Goal: Information Seeking & Learning: Learn about a topic

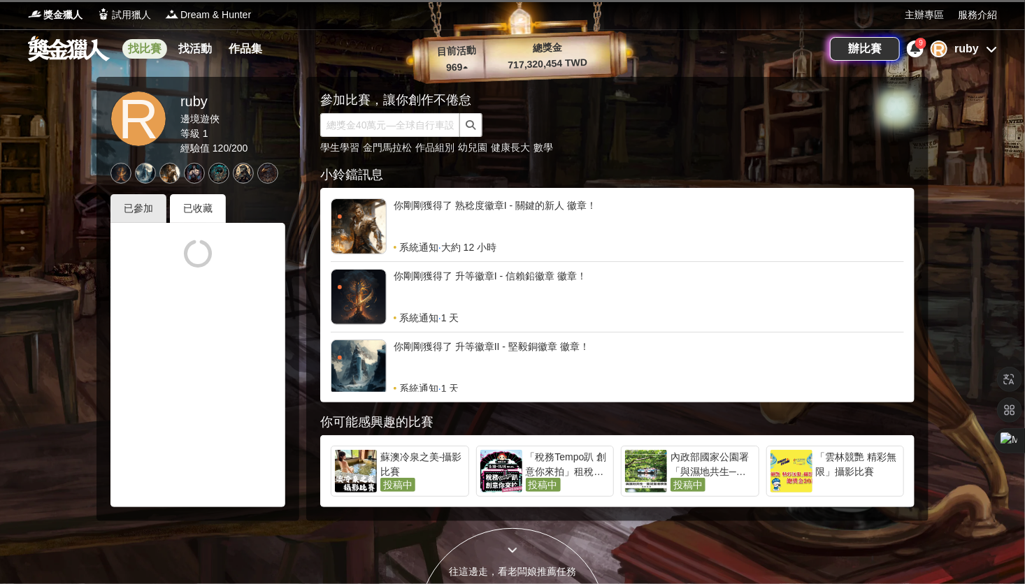
drag, startPoint x: 0, startPoint y: 0, endPoint x: 157, endPoint y: 44, distance: 162.7
click at [157, 44] on link "找比賽" at bounding box center [144, 49] width 45 height 20
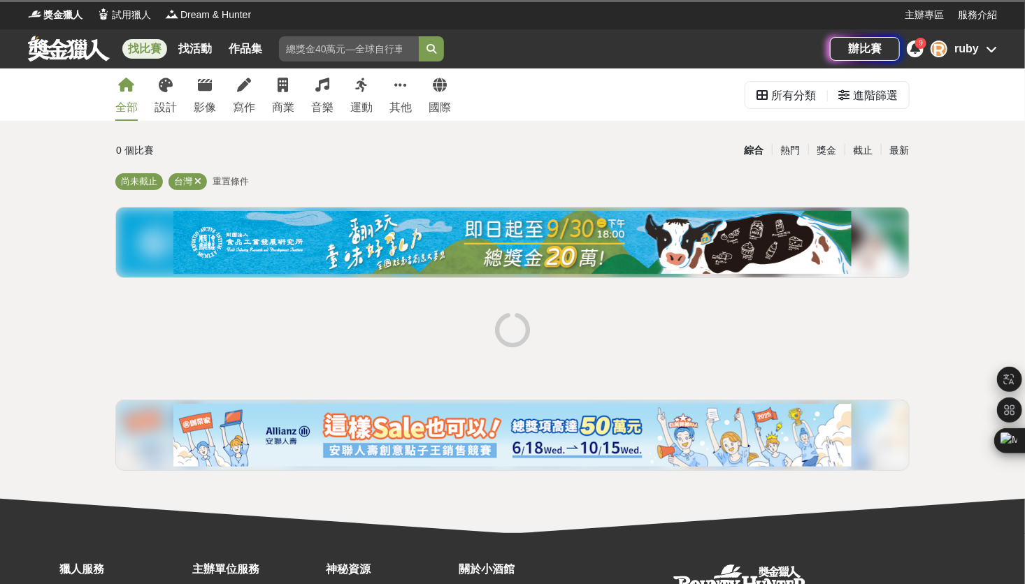
click at [95, 318] on div "全部 設計 影像 寫作 商業 音樂 運動 其他 國際 所有分類 進階篩選 0 個比賽 綜合 熱門 獎金 截止 最新 尚未截止 台灣 重置條件" at bounding box center [512, 301] width 1025 height 465
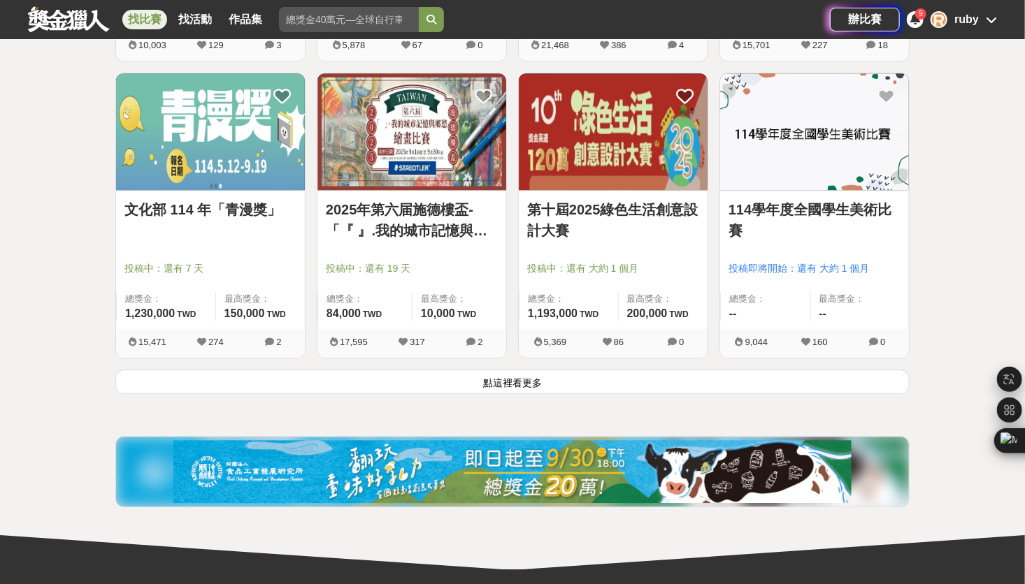
scroll to position [1702, 0]
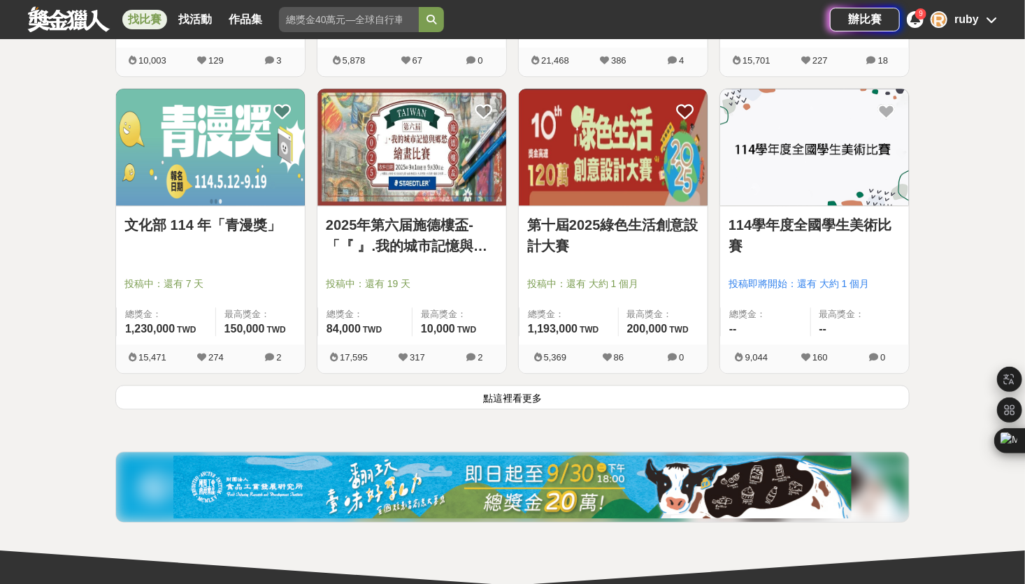
click at [431, 400] on button "點這裡看更多" at bounding box center [512, 397] width 794 height 24
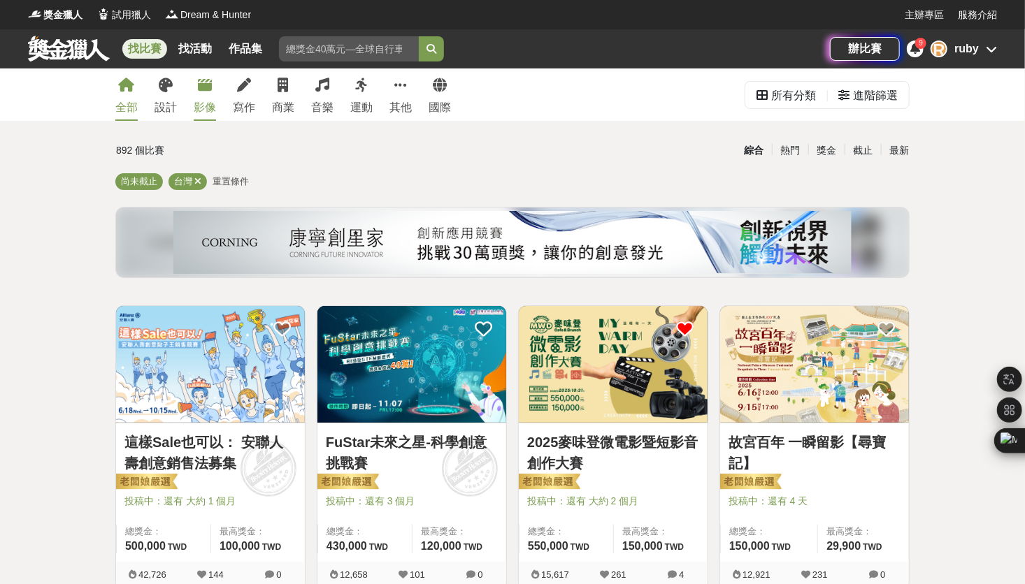
click at [206, 106] on div "影像" at bounding box center [205, 107] width 22 height 17
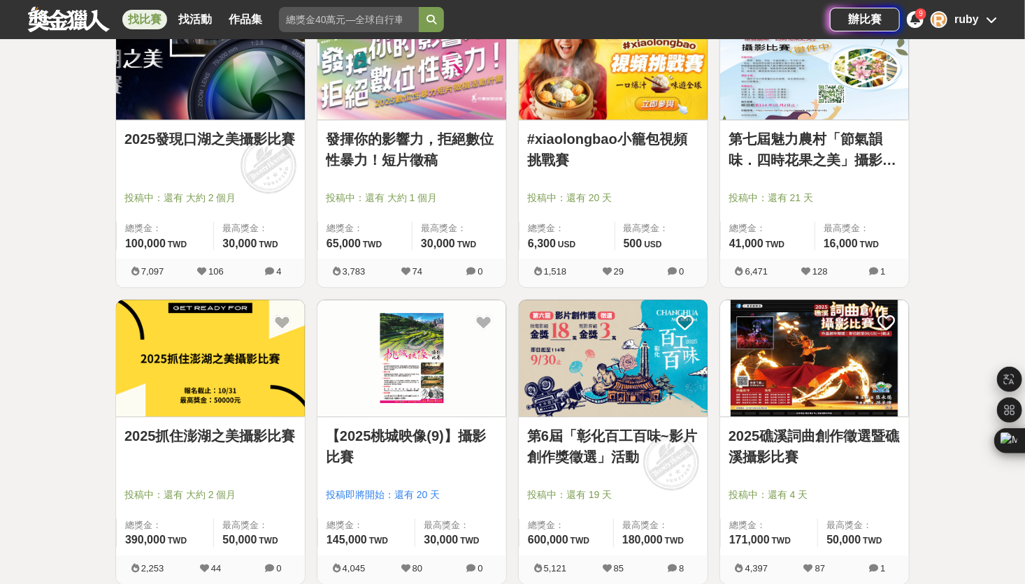
scroll to position [1627, 0]
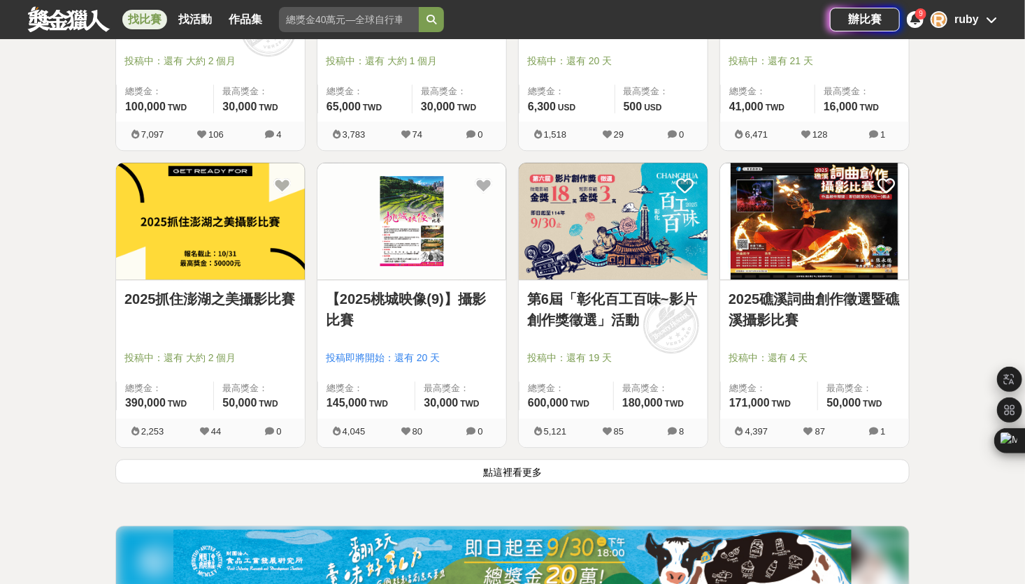
click at [487, 467] on button "點這裡看更多" at bounding box center [512, 471] width 794 height 24
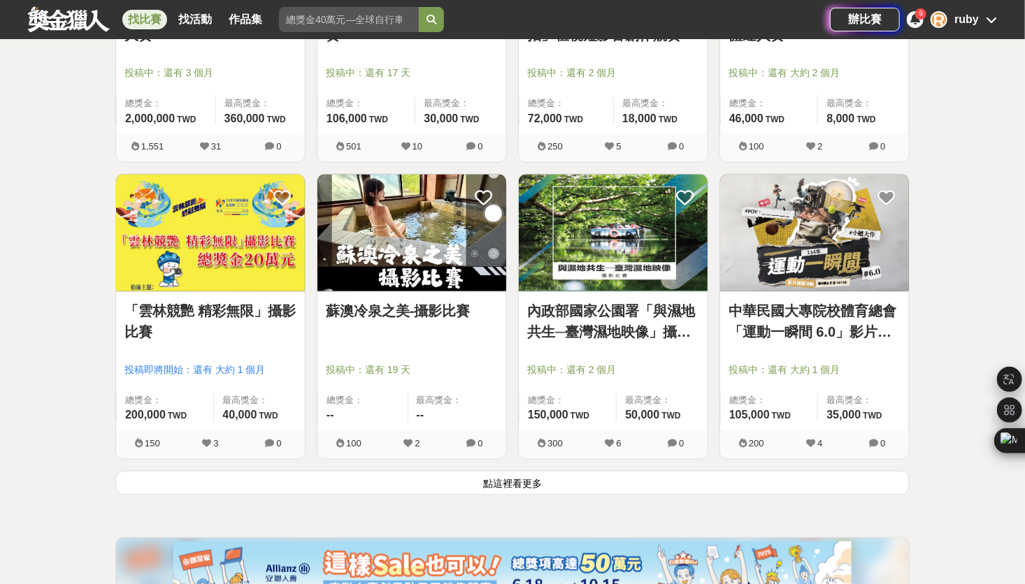
scroll to position [3515, 0]
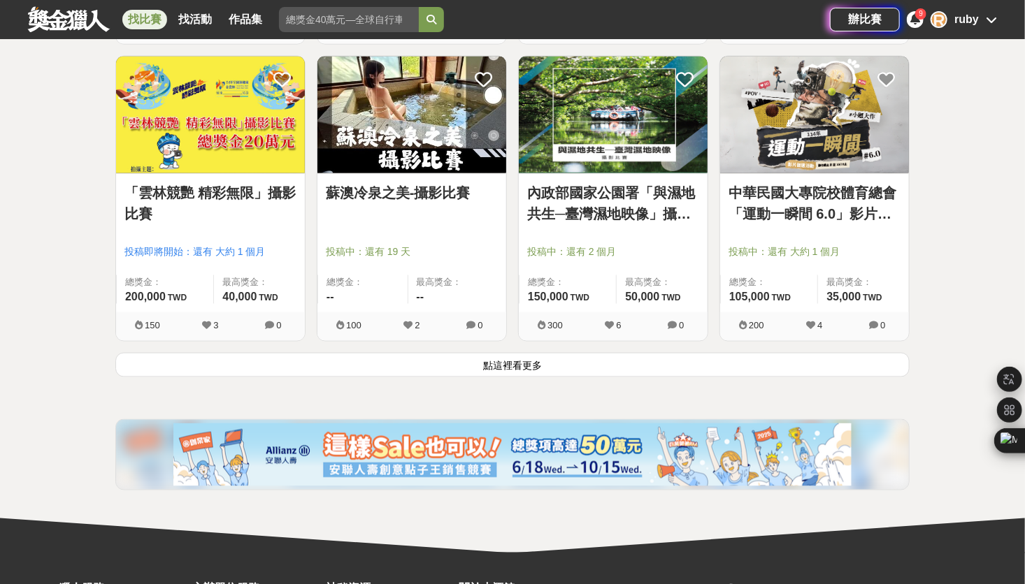
click at [806, 221] on link "中華民國大專院校體育總會「運動一瞬間 6.0」影片徵選活動" at bounding box center [814, 203] width 172 height 42
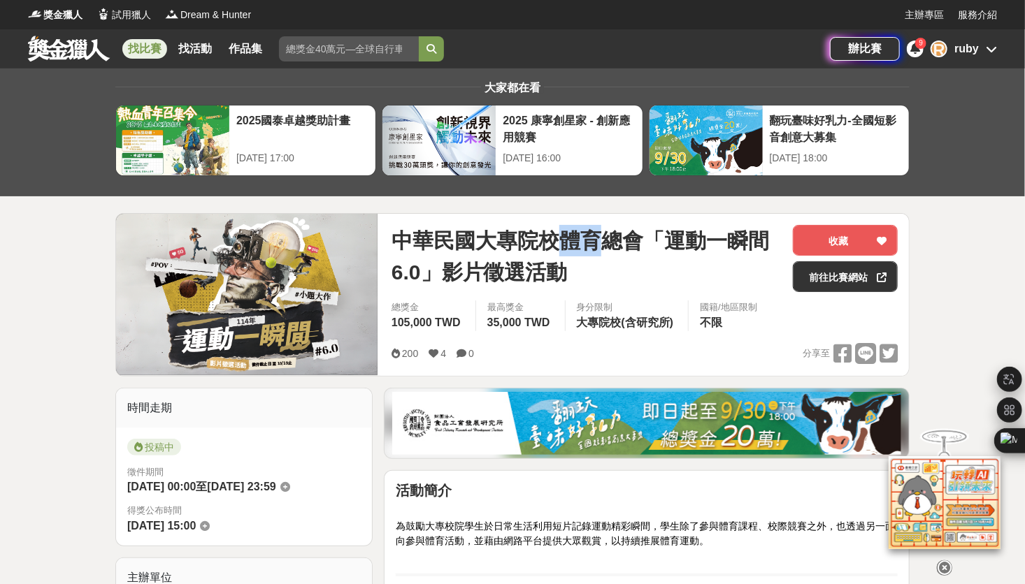
drag, startPoint x: 566, startPoint y: 238, endPoint x: 606, endPoint y: 240, distance: 40.6
click at [606, 240] on span "中華民國大專院校體育總會「運動一瞬間 6.0」影片徵選活動" at bounding box center [586, 256] width 390 height 63
click at [702, 248] on span "中華民國大專院校體育總會「運動一瞬間 6.0」影片徵選活動" at bounding box center [586, 256] width 390 height 63
drag, startPoint x: 667, startPoint y: 238, endPoint x: 423, endPoint y: 266, distance: 245.5
click at [423, 266] on span "中華民國大專院校體育總會「運動一瞬間 6.0」影片徵選活動" at bounding box center [586, 256] width 390 height 63
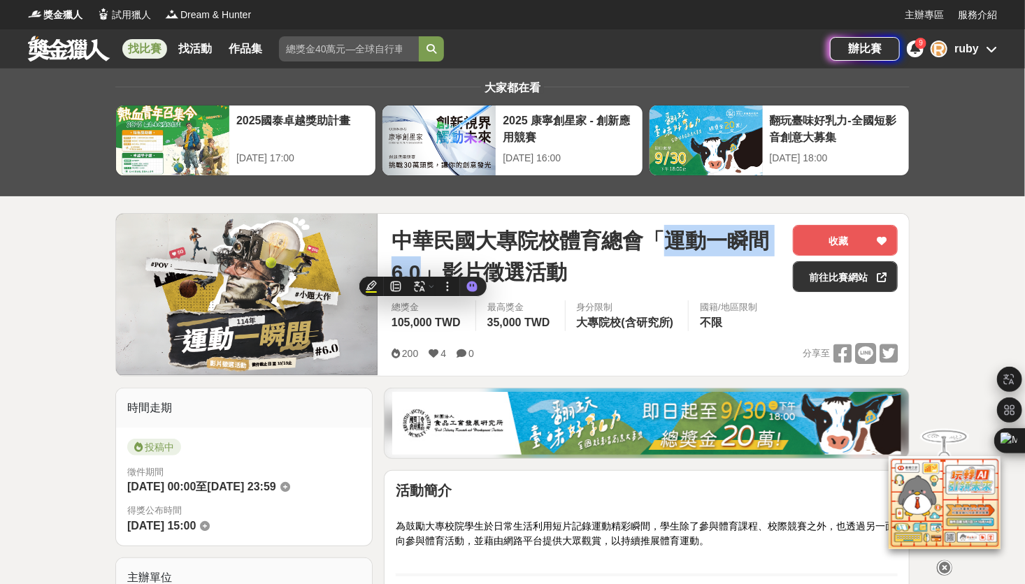
copy span "運動一瞬間 6.0"
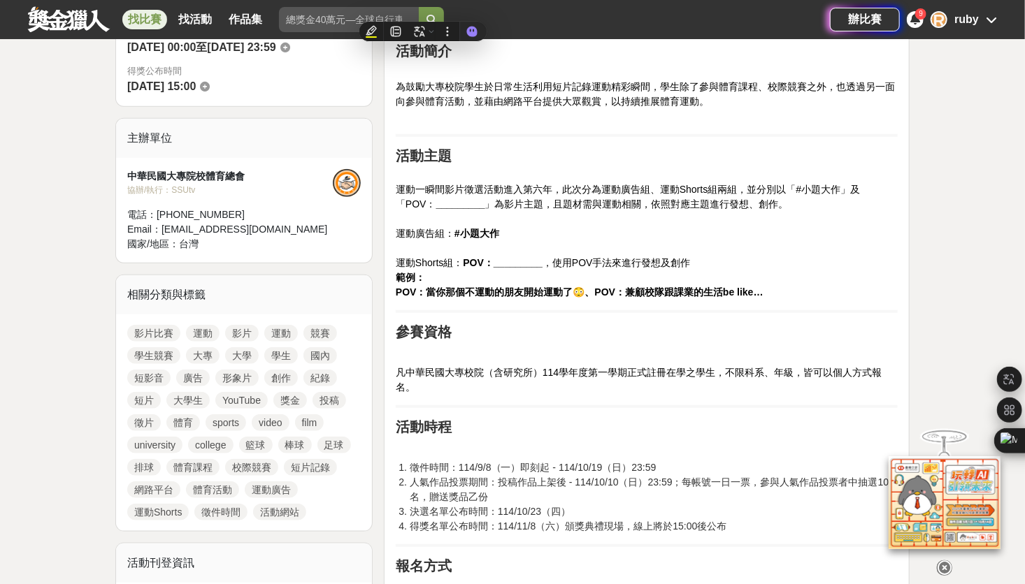
scroll to position [419, 0]
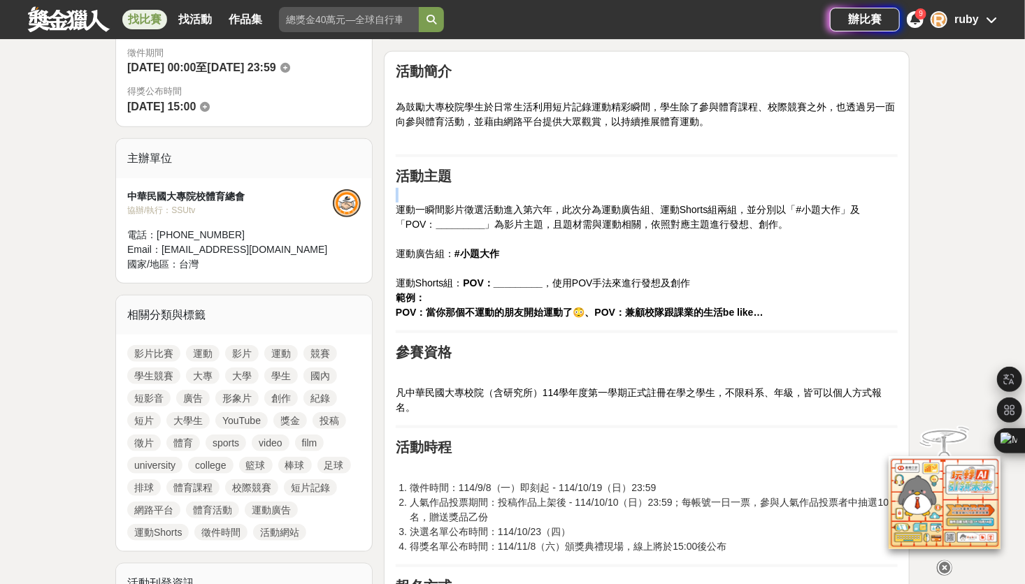
drag, startPoint x: 395, startPoint y: 207, endPoint x: 736, endPoint y: 323, distance: 360.3
copy br
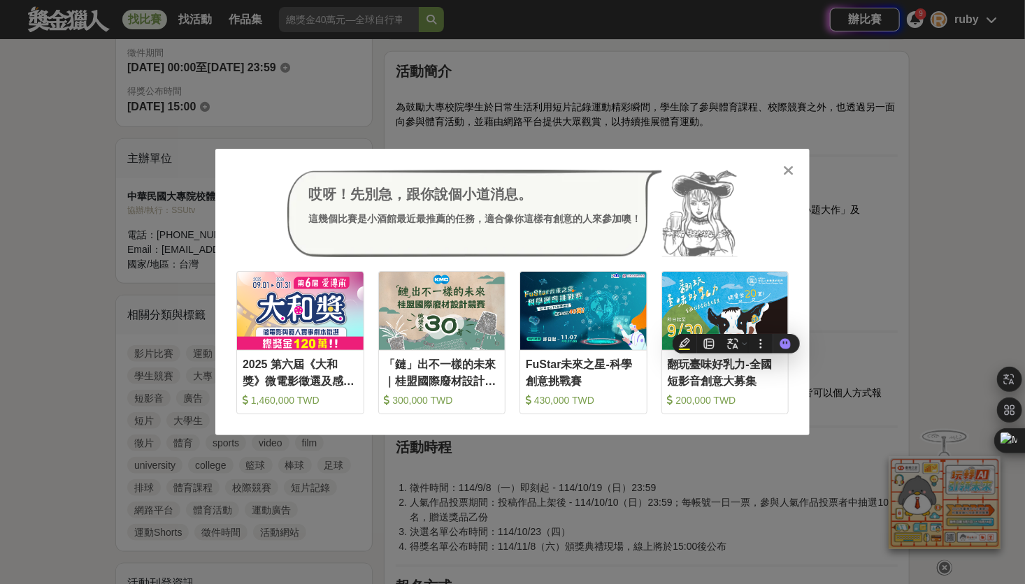
click at [792, 163] on div at bounding box center [789, 170] width 14 height 14
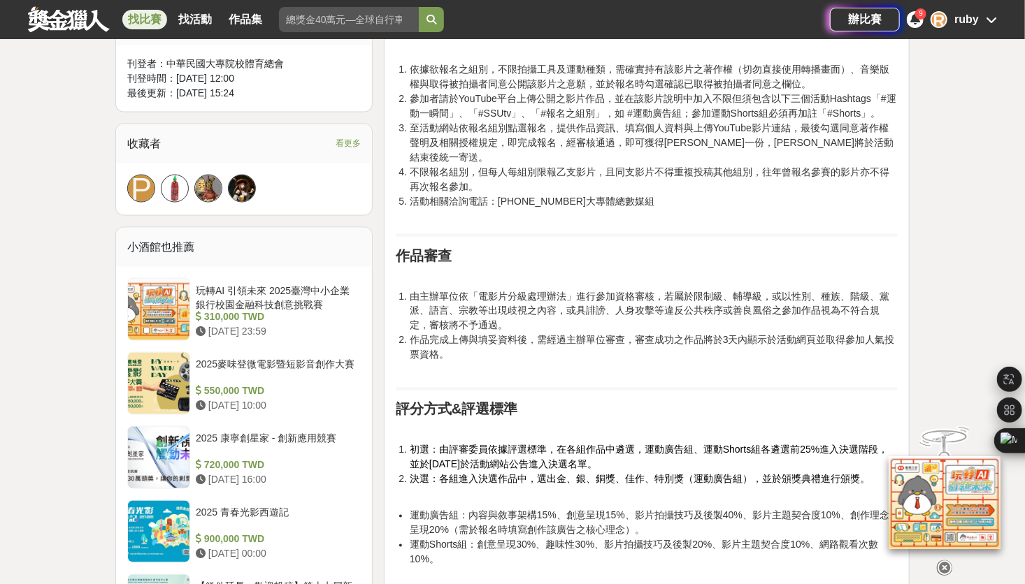
scroll to position [979, 0]
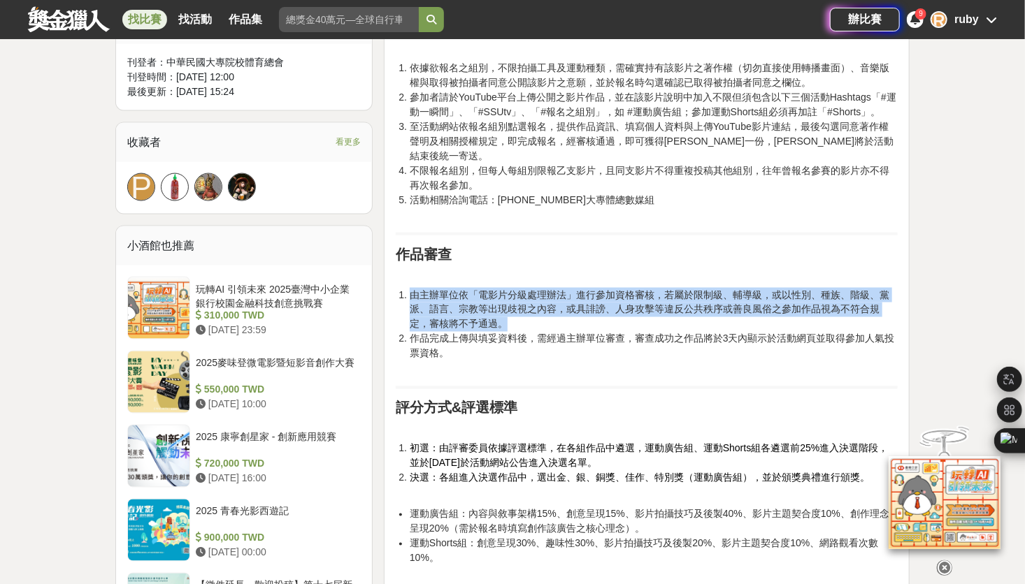
drag, startPoint x: 535, startPoint y: 309, endPoint x: 410, endPoint y: 280, distance: 128.4
click at [410, 288] on li "由主辦單位依「電影片分級處理辦法」進行參加資格審核，若屬於限制級、輔導級，或以性別、種族、階級、黨派、語言、宗教等出現歧視之內容，或具誹謗、人身攻擊等違反公共…" at bounding box center [654, 310] width 488 height 44
copy li "由主辦單位依「電影片分級處理辦法」進行參加資格審核，若屬於限制級、輔導級，或以性別、種族、階級、黨派、語言、宗教等出現歧視之內容，或具誹謗、人身攻擊等違反公共…"
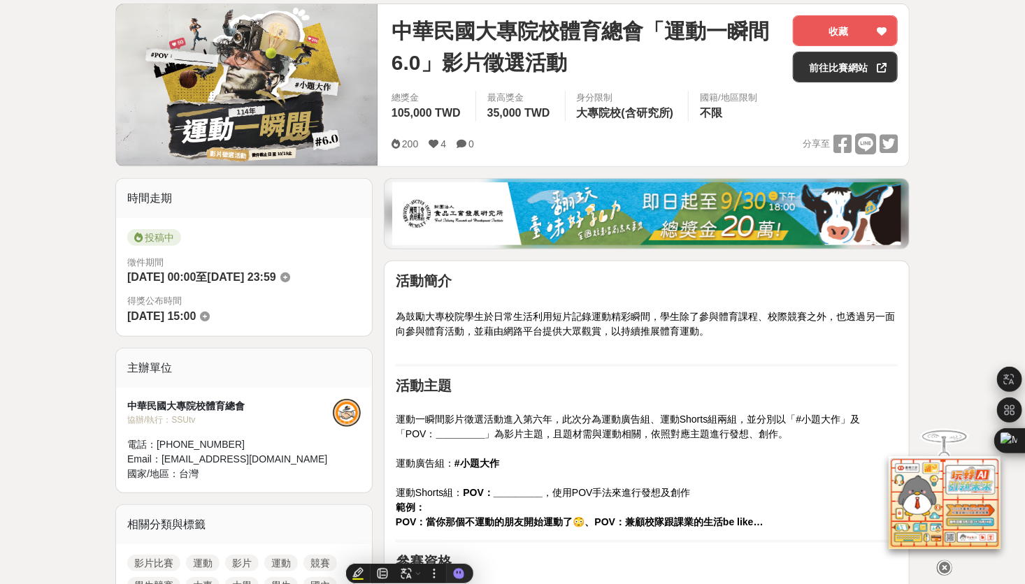
scroll to position [0, 0]
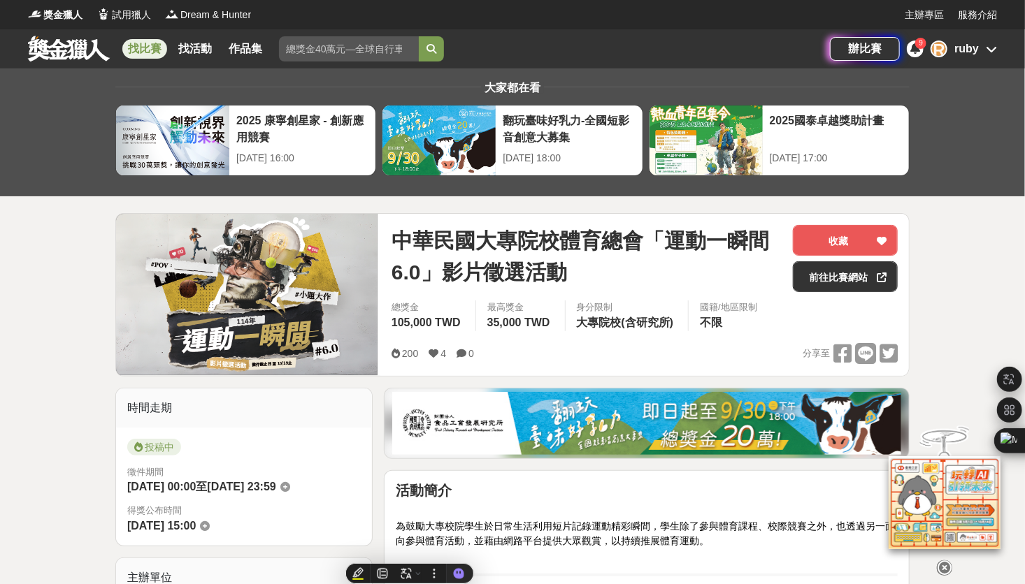
click at [965, 48] on div "ruby" at bounding box center [966, 49] width 24 height 17
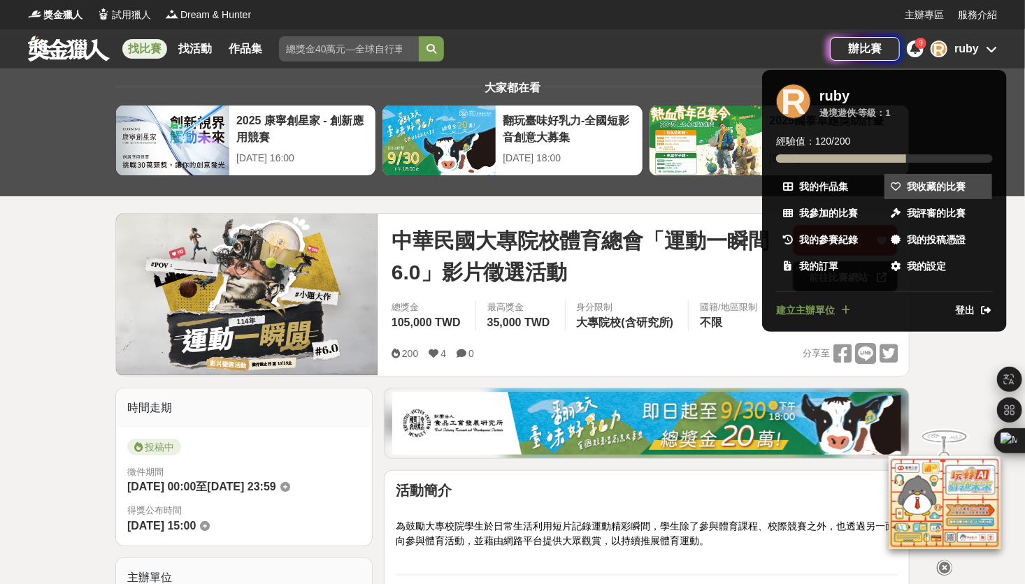
click at [912, 194] on link "我收藏的比賽" at bounding box center [938, 186] width 108 height 25
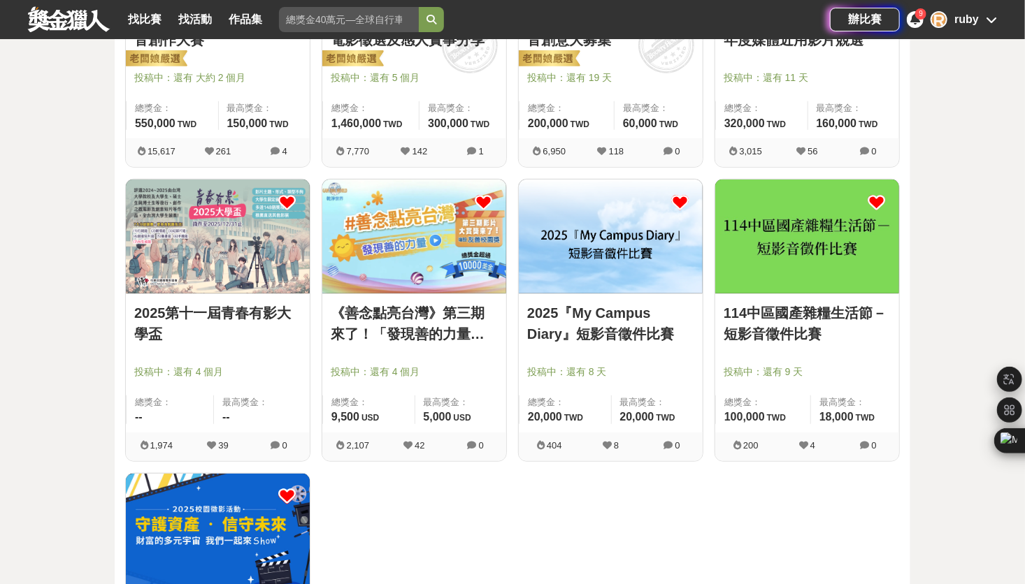
scroll to position [350, 0]
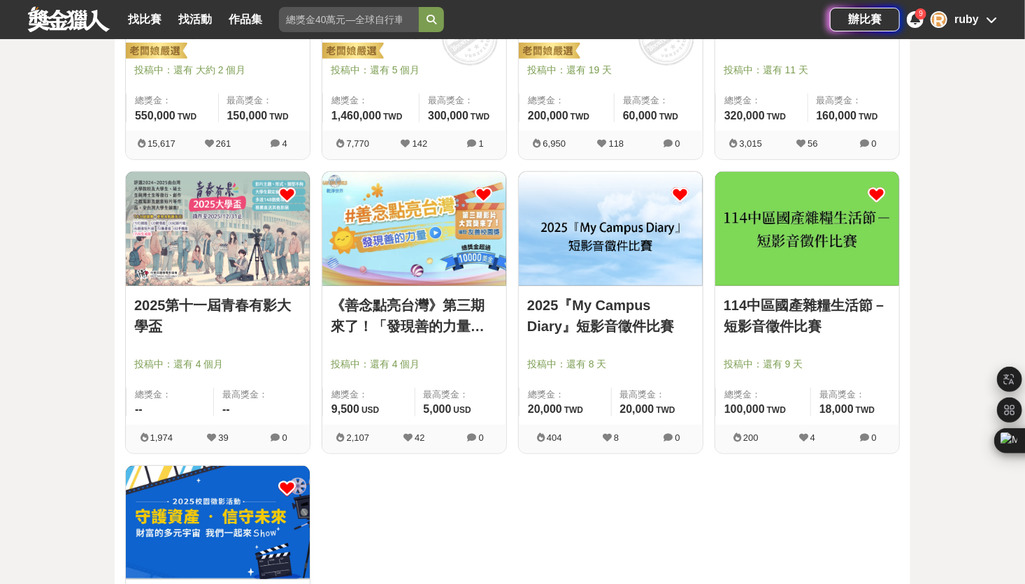
click at [401, 322] on link "《善念點亮台灣》第三期來了！「發現善的⼒量」影片創作⼤賞獎" at bounding box center [414, 316] width 167 height 42
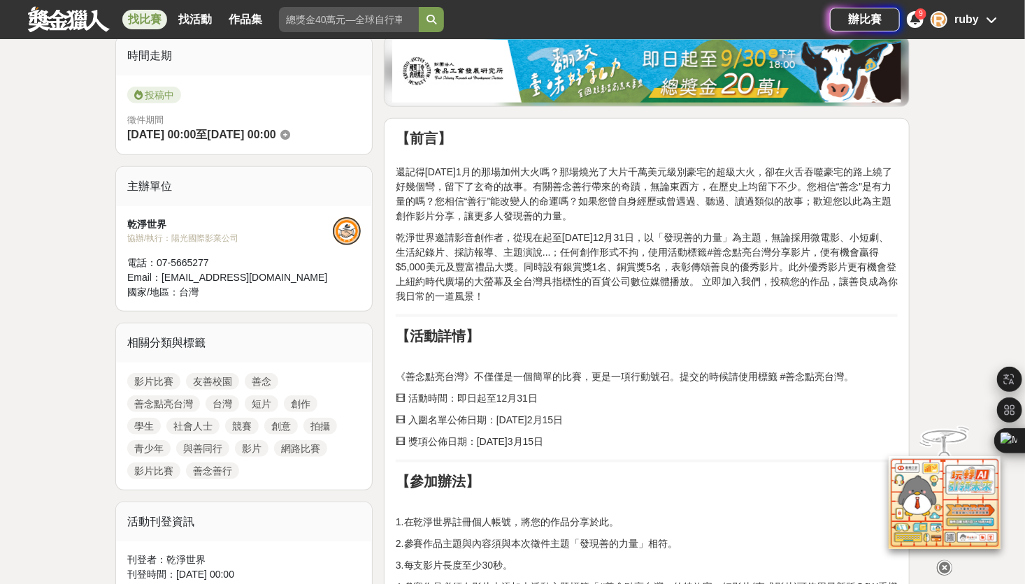
scroll to position [350, 0]
